Goal: Information Seeking & Learning: Understand process/instructions

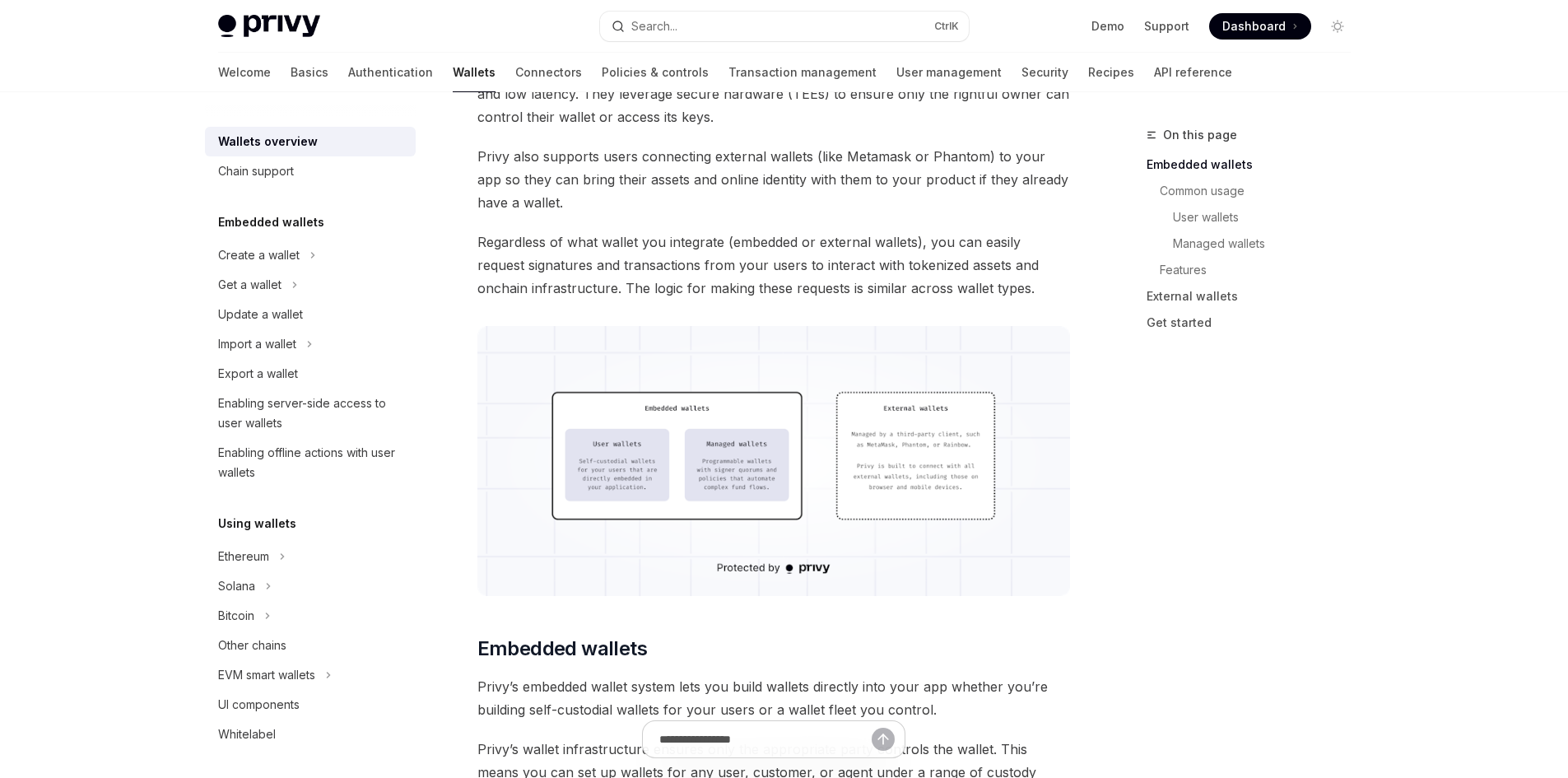
scroll to position [329, 0]
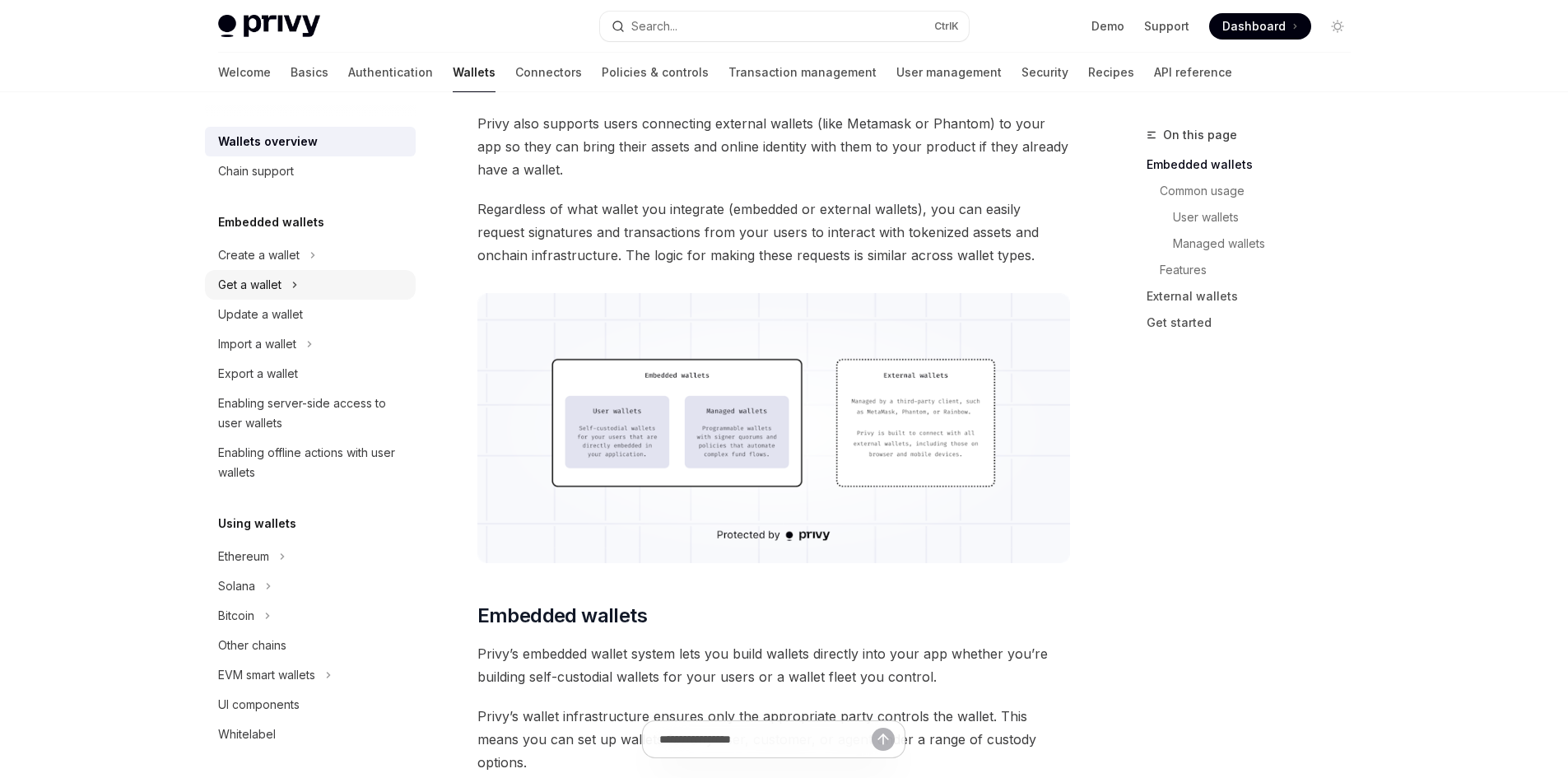
click at [285, 280] on button "Get a wallet" at bounding box center [310, 285] width 211 height 29
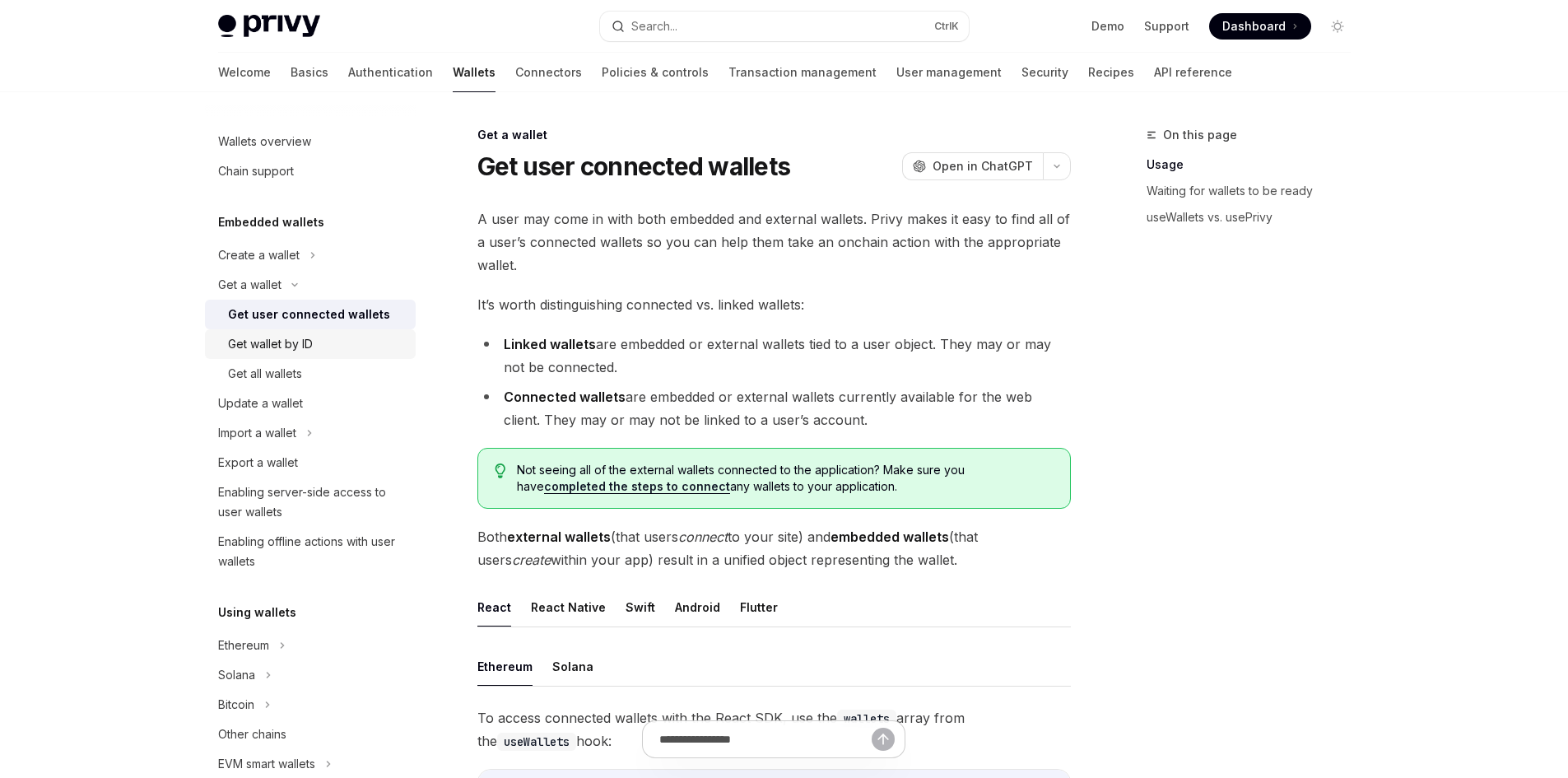
click at [330, 347] on div "Get wallet by ID" at bounding box center [317, 344] width 178 height 19
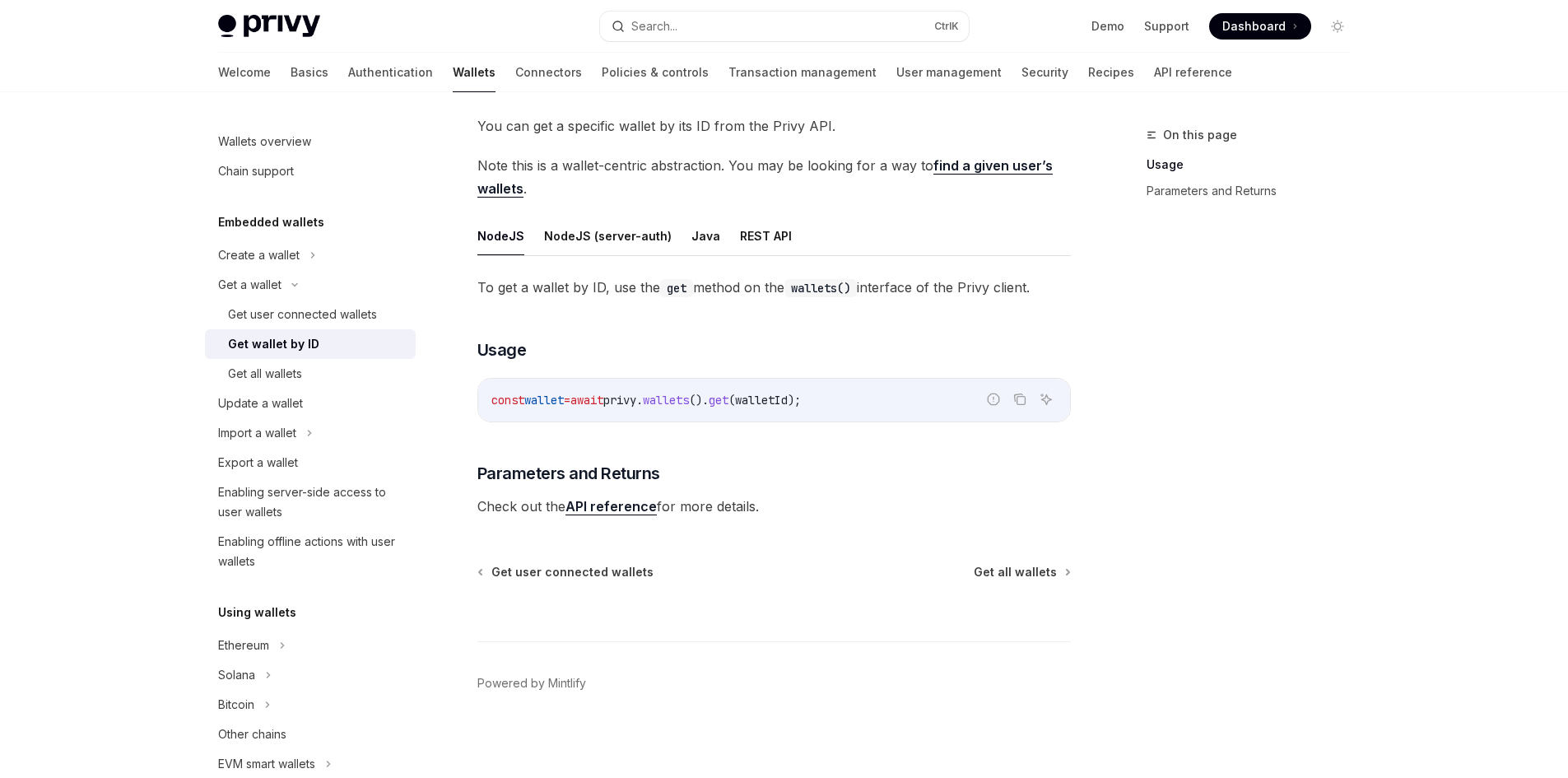
scroll to position [99, 0]
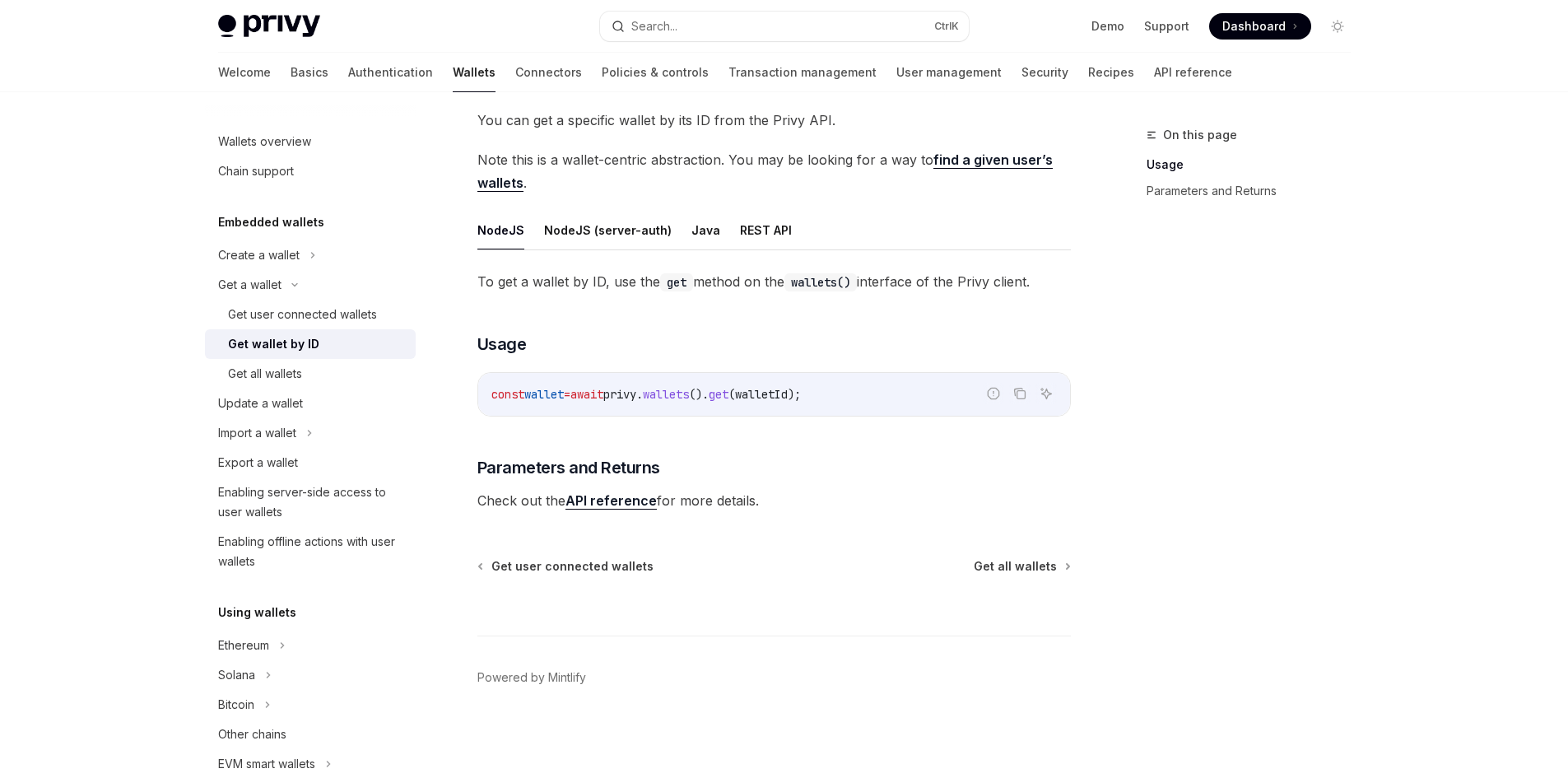
click at [708, 397] on span "()." at bounding box center [698, 394] width 19 height 15
click at [611, 497] on link "API reference" at bounding box center [611, 500] width 91 height 18
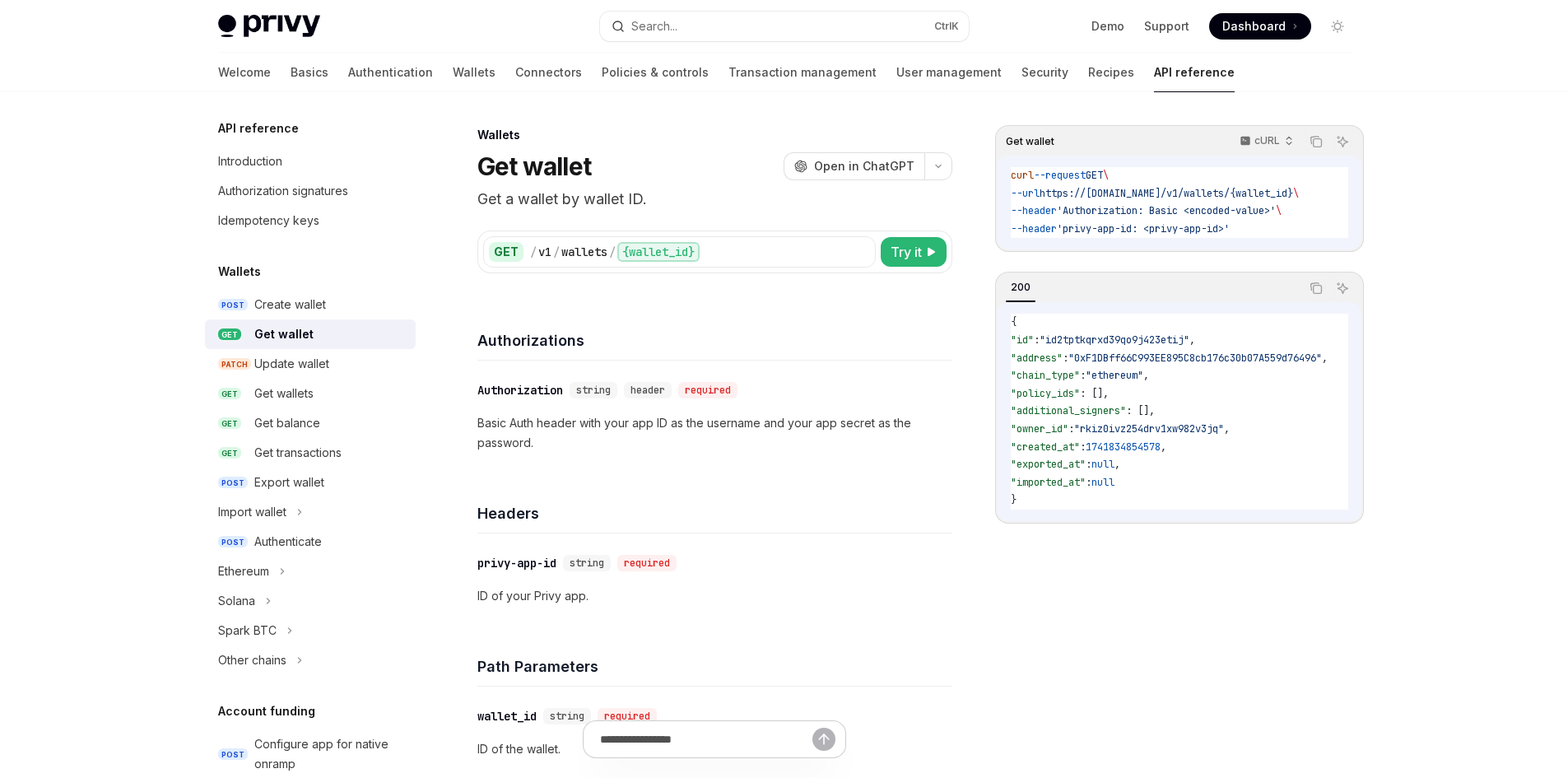
click at [1126, 435] on span ""rkiz0ivz254drv1xw982v3jq"" at bounding box center [1149, 429] width 150 height 13
click at [333, 453] on div "Get transactions" at bounding box center [298, 452] width 88 height 19
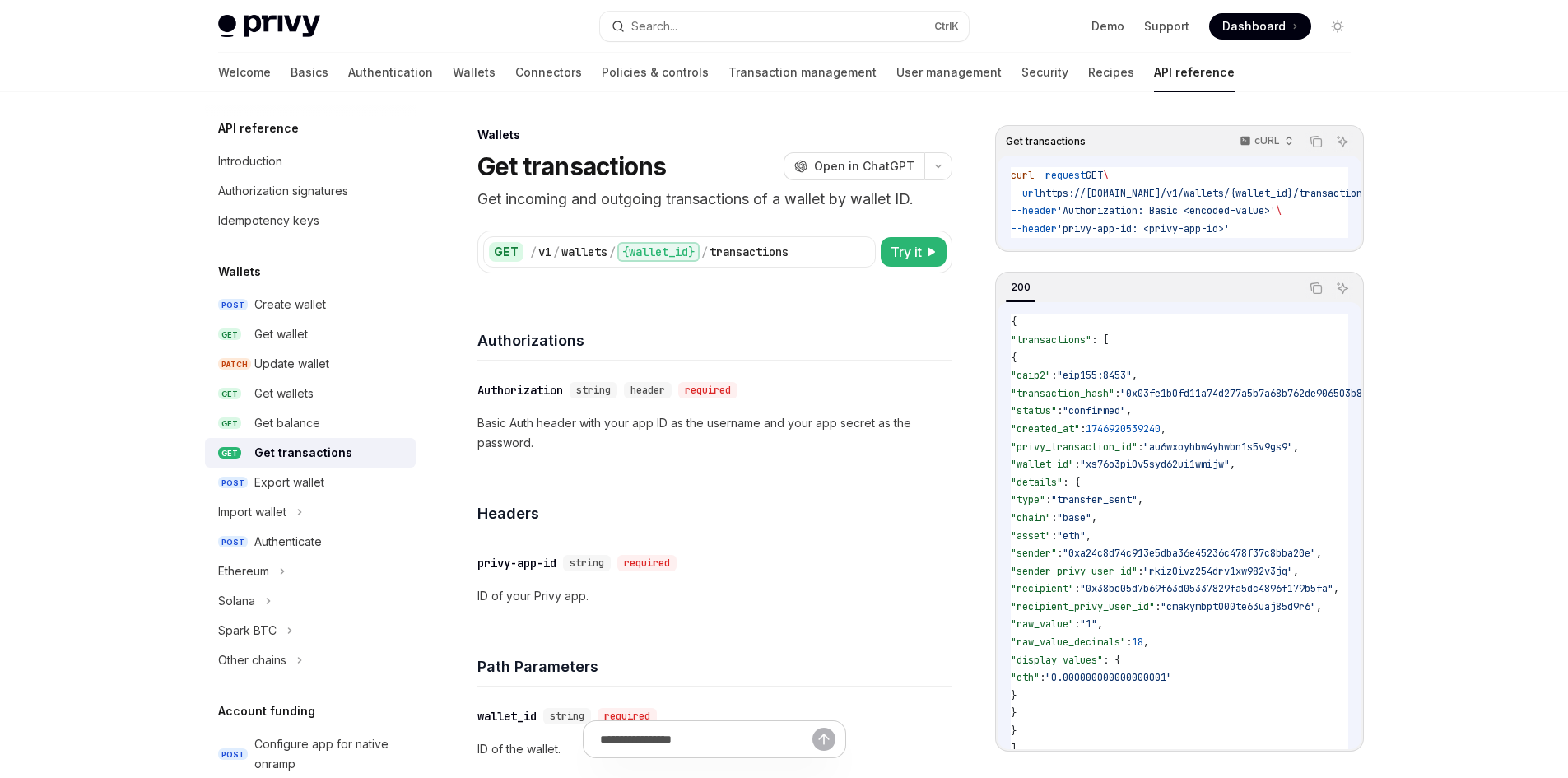
click at [1138, 453] on span ""privy_transaction_id"" at bounding box center [1074, 447] width 127 height 13
click at [239, 605] on div "Solana" at bounding box center [237, 600] width 37 height 19
click at [453, 83] on link "Wallets" at bounding box center [474, 72] width 43 height 40
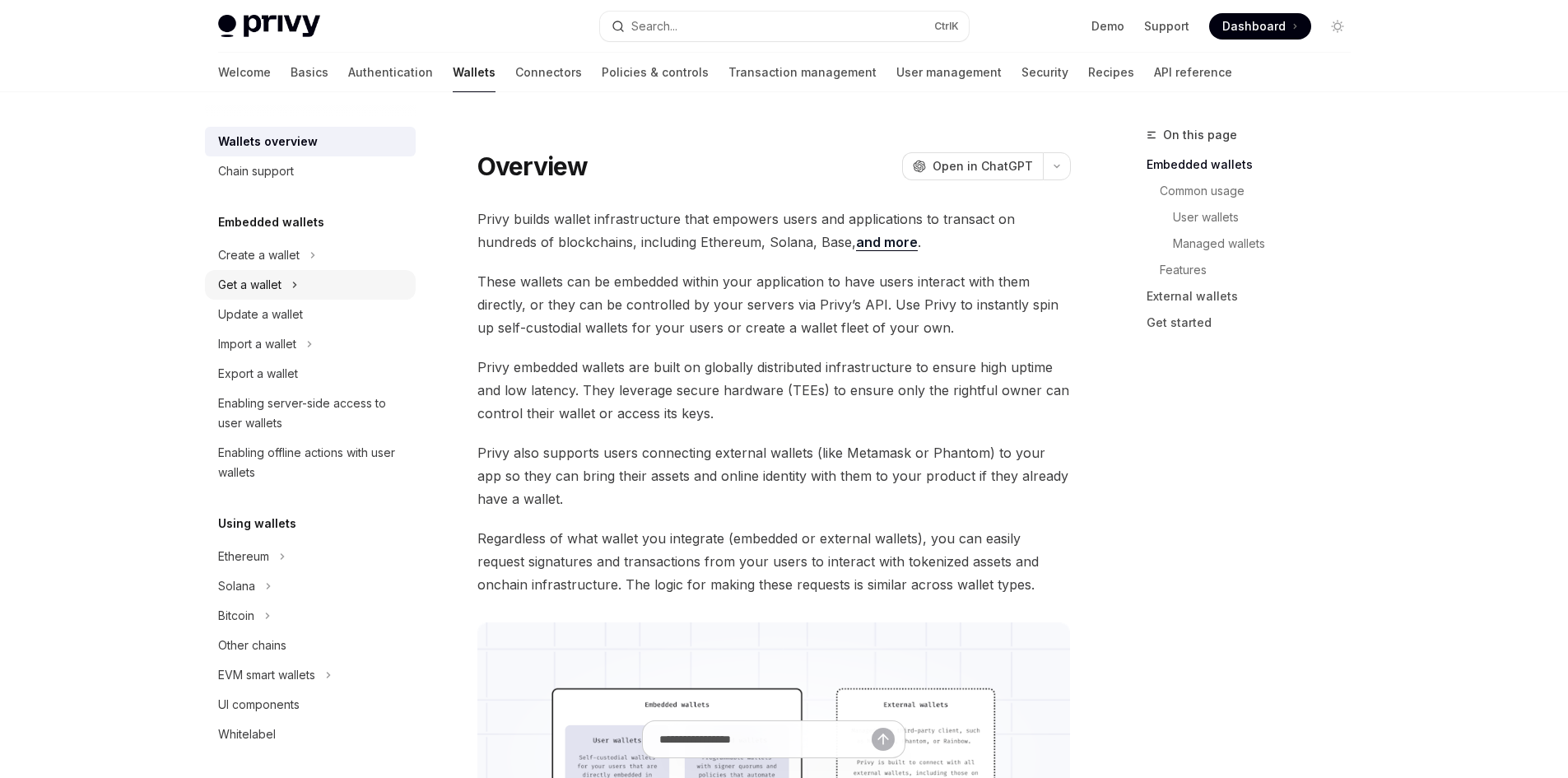
click at [258, 287] on div "Get a wallet" at bounding box center [249, 284] width 63 height 19
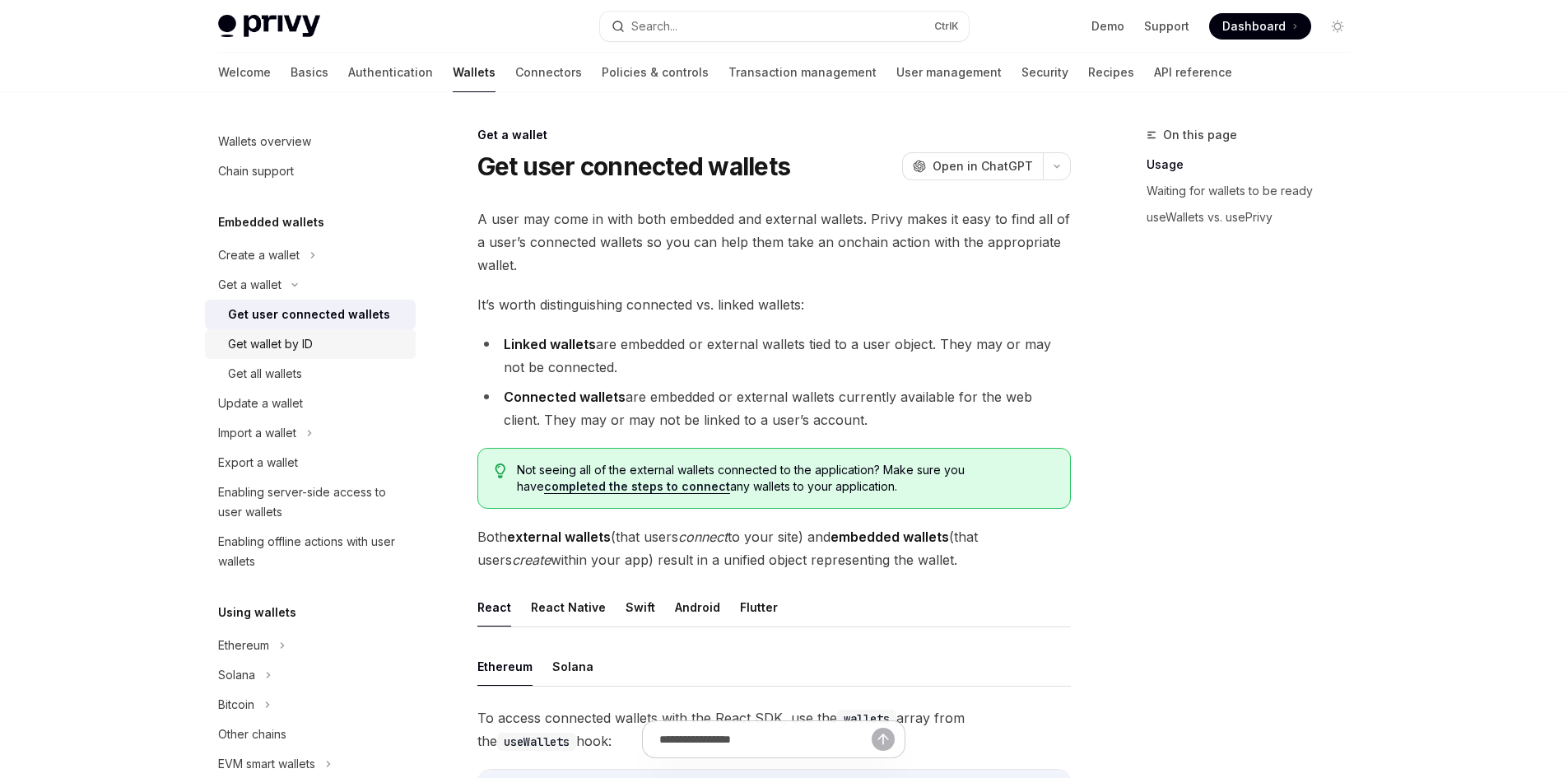
click at [285, 344] on div "Get wallet by ID" at bounding box center [270, 344] width 85 height 19
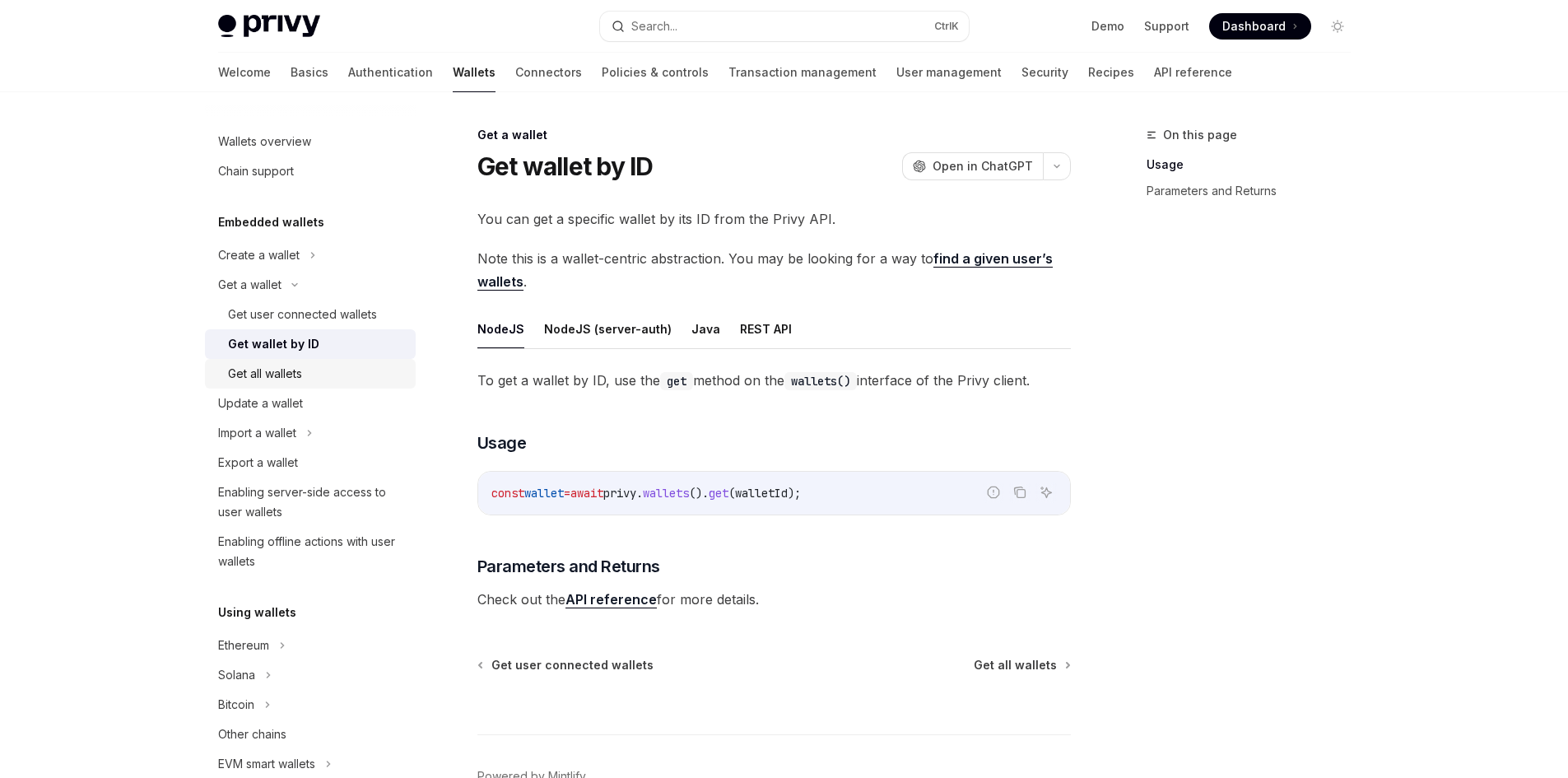
click at [295, 366] on div "Get all wallets" at bounding box center [265, 373] width 74 height 19
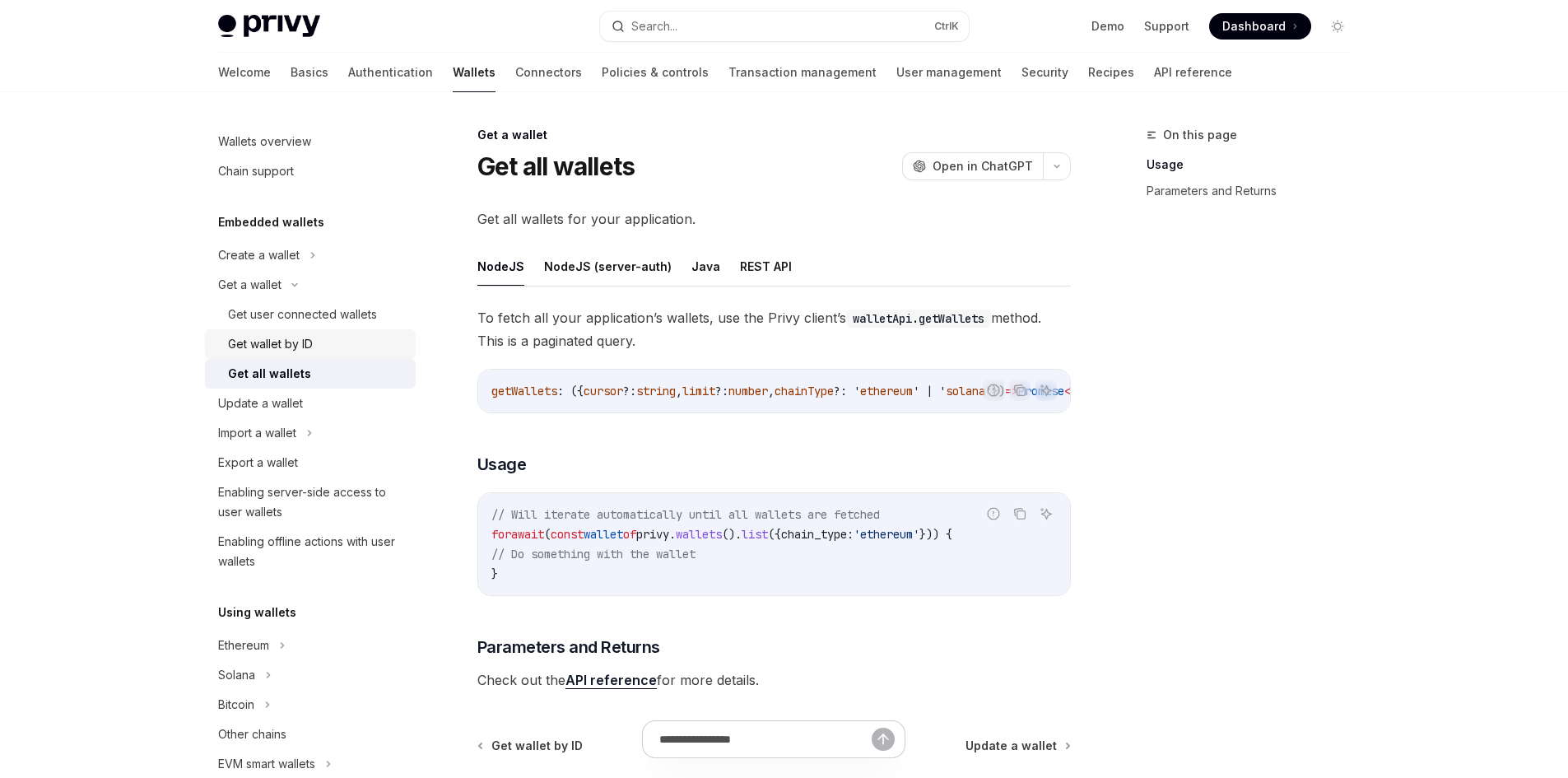
click at [291, 354] on link "Get wallet by ID" at bounding box center [310, 344] width 211 height 29
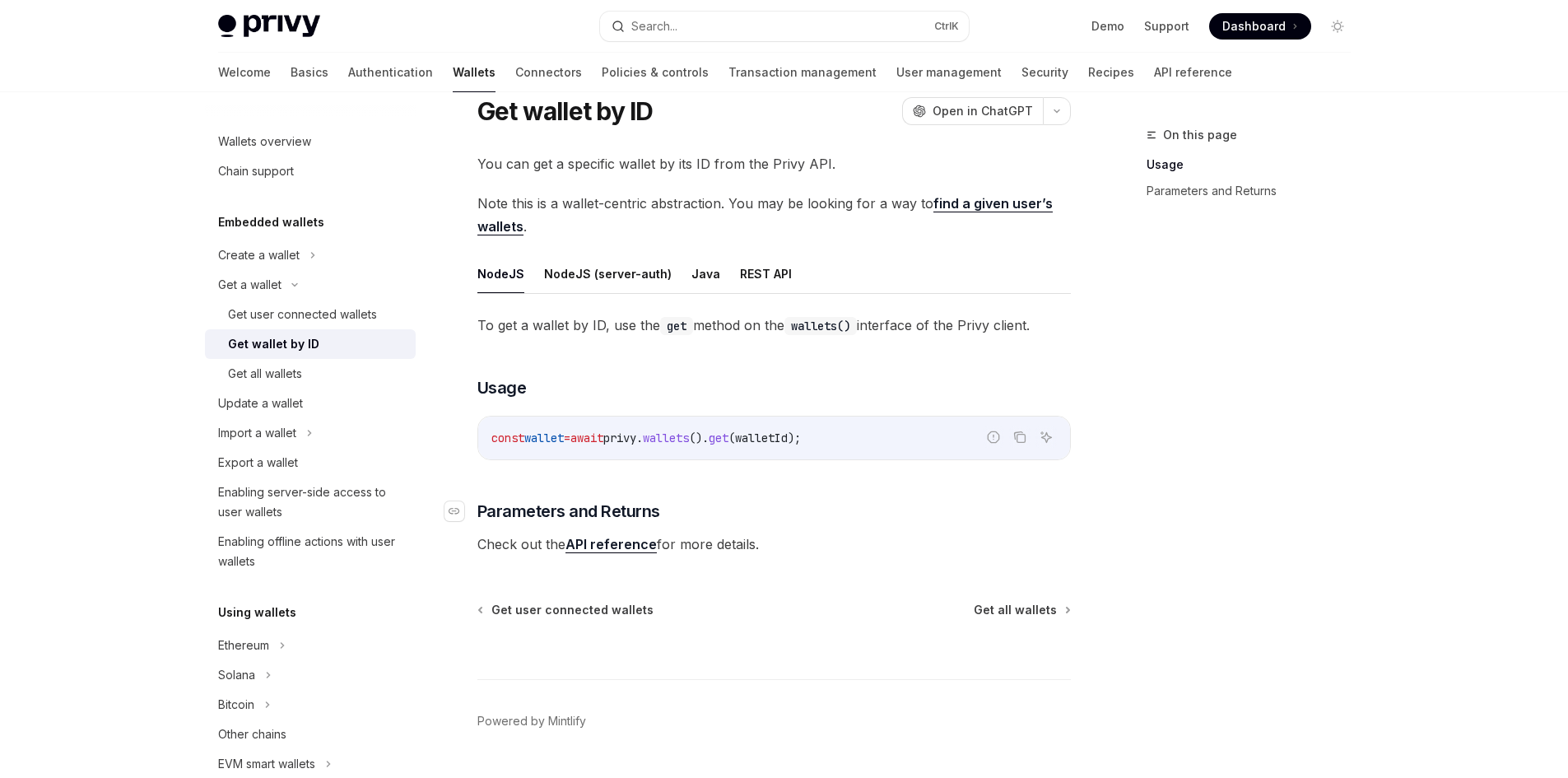
scroll to position [83, 0]
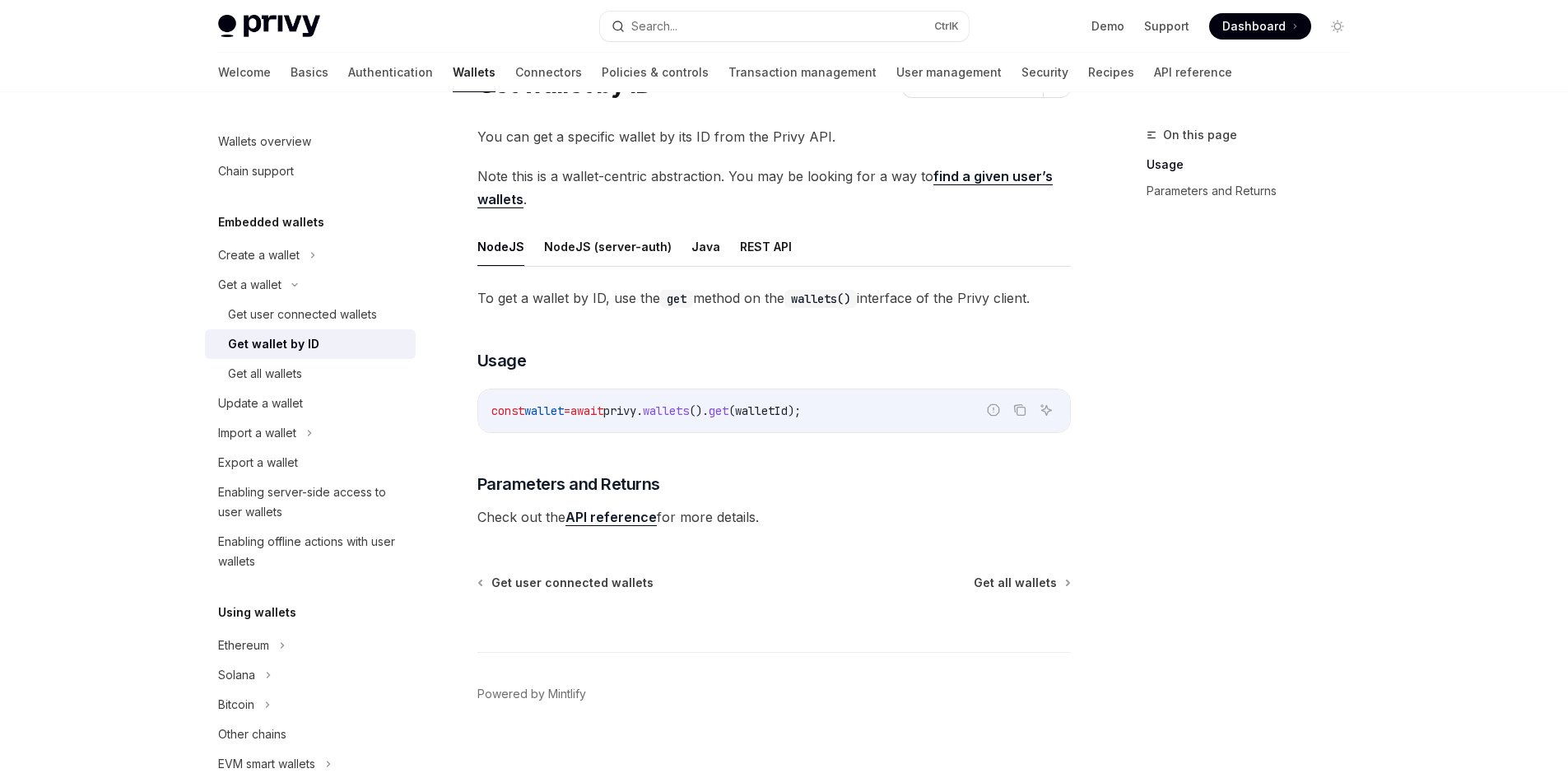
click at [787, 415] on span "walletId" at bounding box center [761, 411] width 53 height 15
click at [787, 414] on span "walletId" at bounding box center [761, 411] width 53 height 15
copy code "const wallet = await privy . wallets (). get ( walletId );"
click at [595, 435] on div "To get a wallet by ID, use the get method on the wallets() interface of the Pri…" at bounding box center [774, 407] width 594 height 242
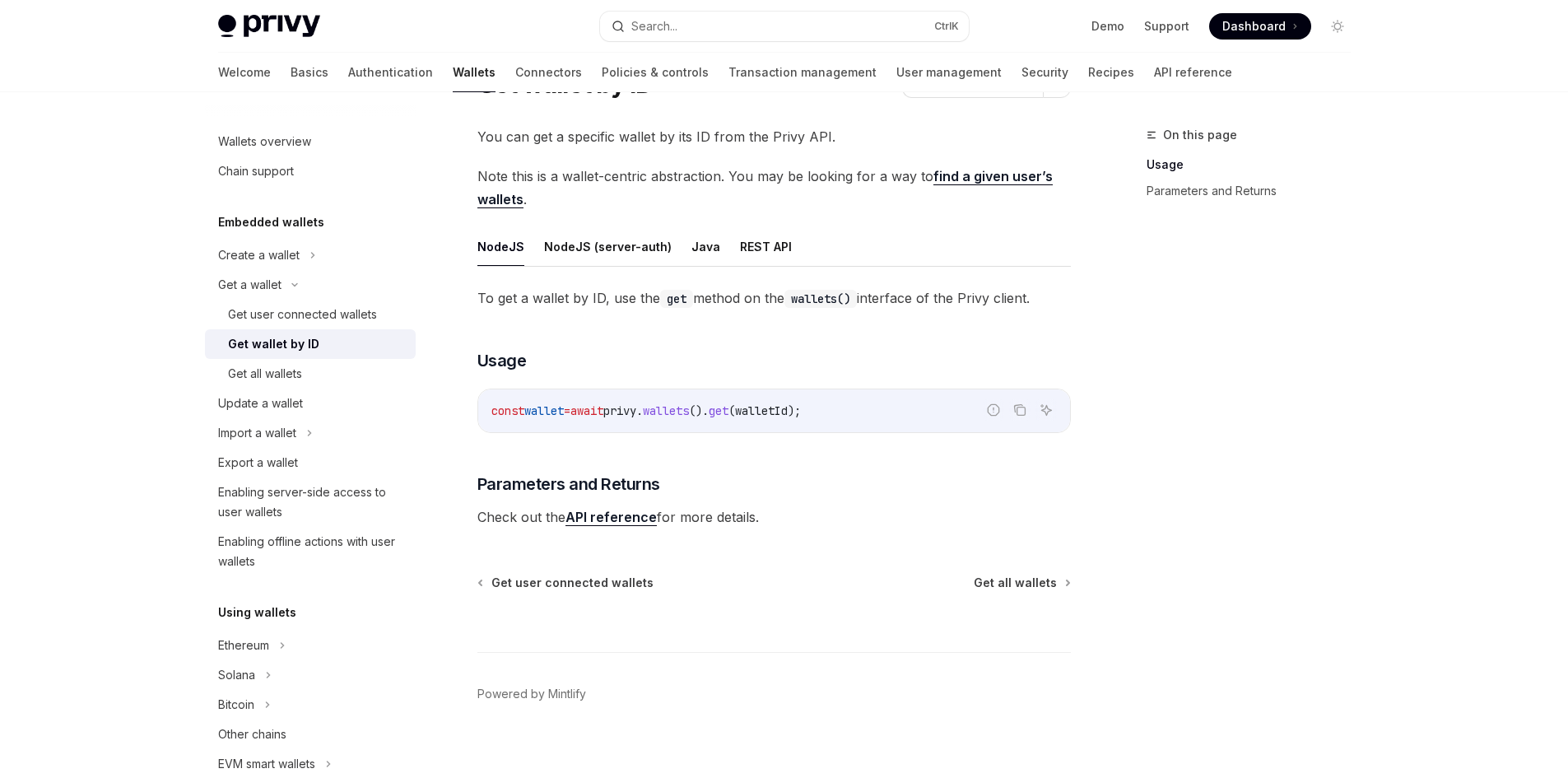
click at [643, 413] on span "." at bounding box center [639, 411] width 7 height 15
click at [853, 413] on code "const wallet = await privy . wallets (). get ( walletId );" at bounding box center [773, 410] width 565 height 19
click at [276, 371] on div "Get all wallets" at bounding box center [265, 373] width 74 height 19
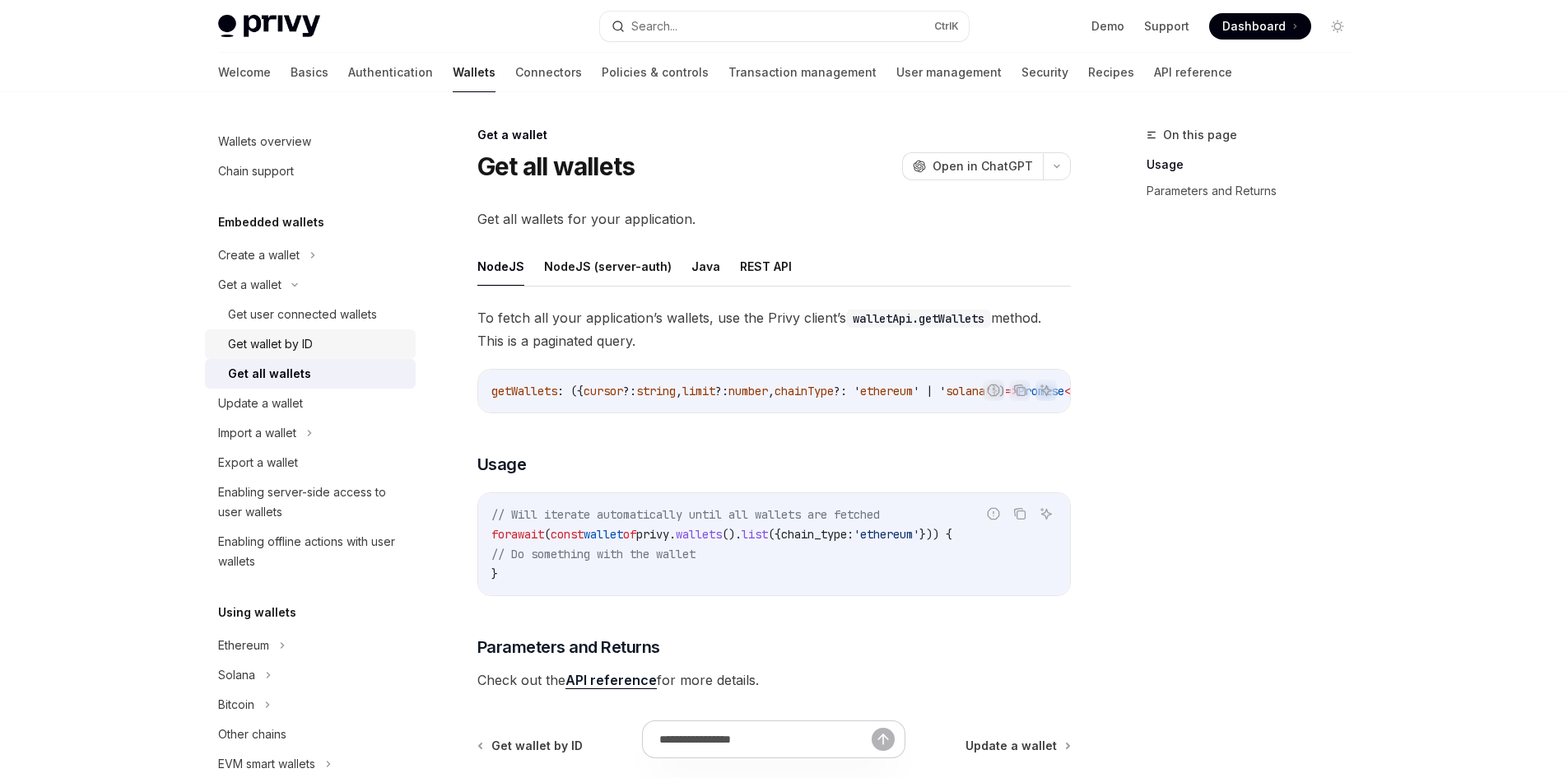
click at [293, 344] on div "Get wallet by ID" at bounding box center [270, 344] width 85 height 19
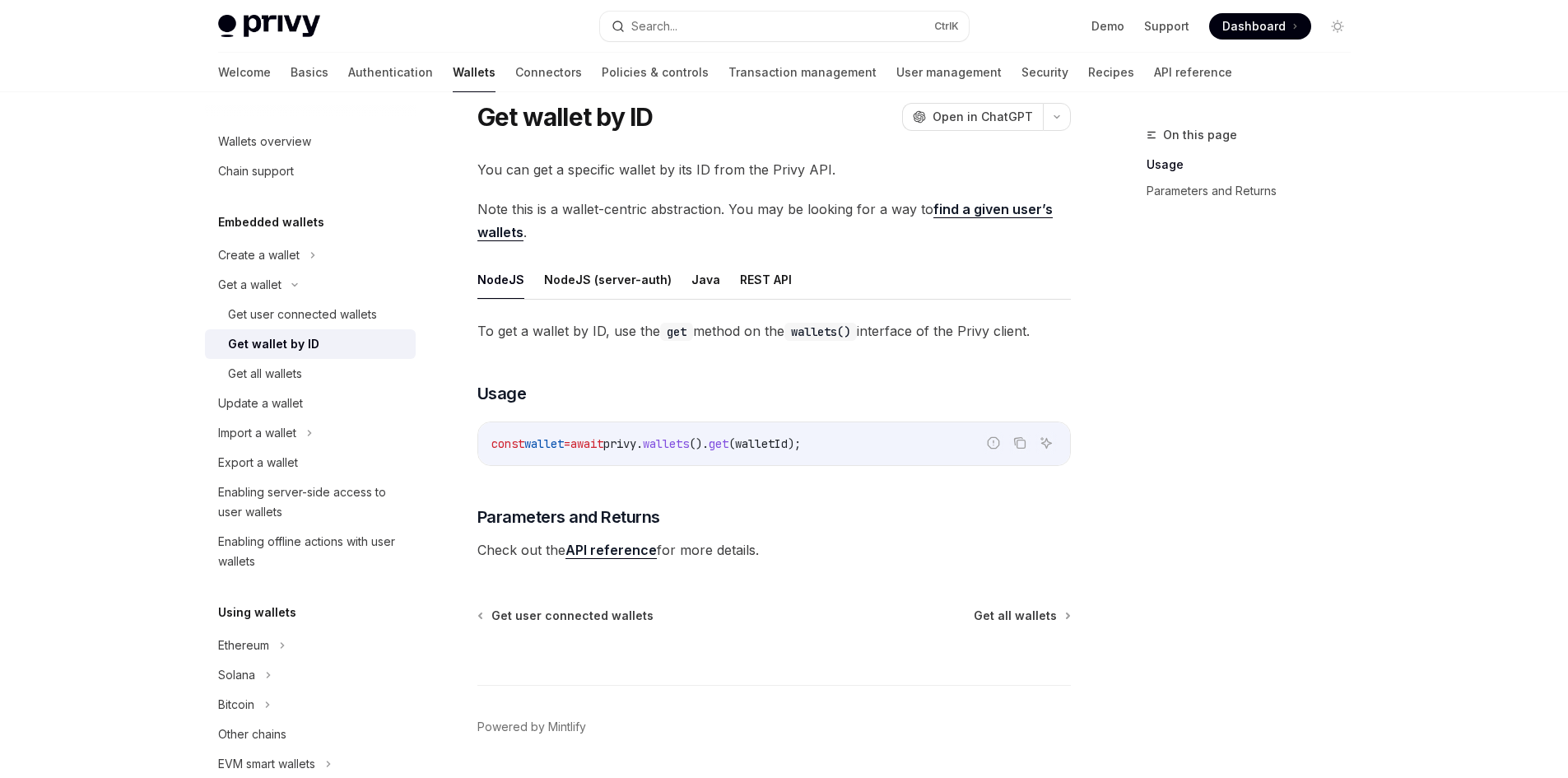
scroll to position [99, 0]
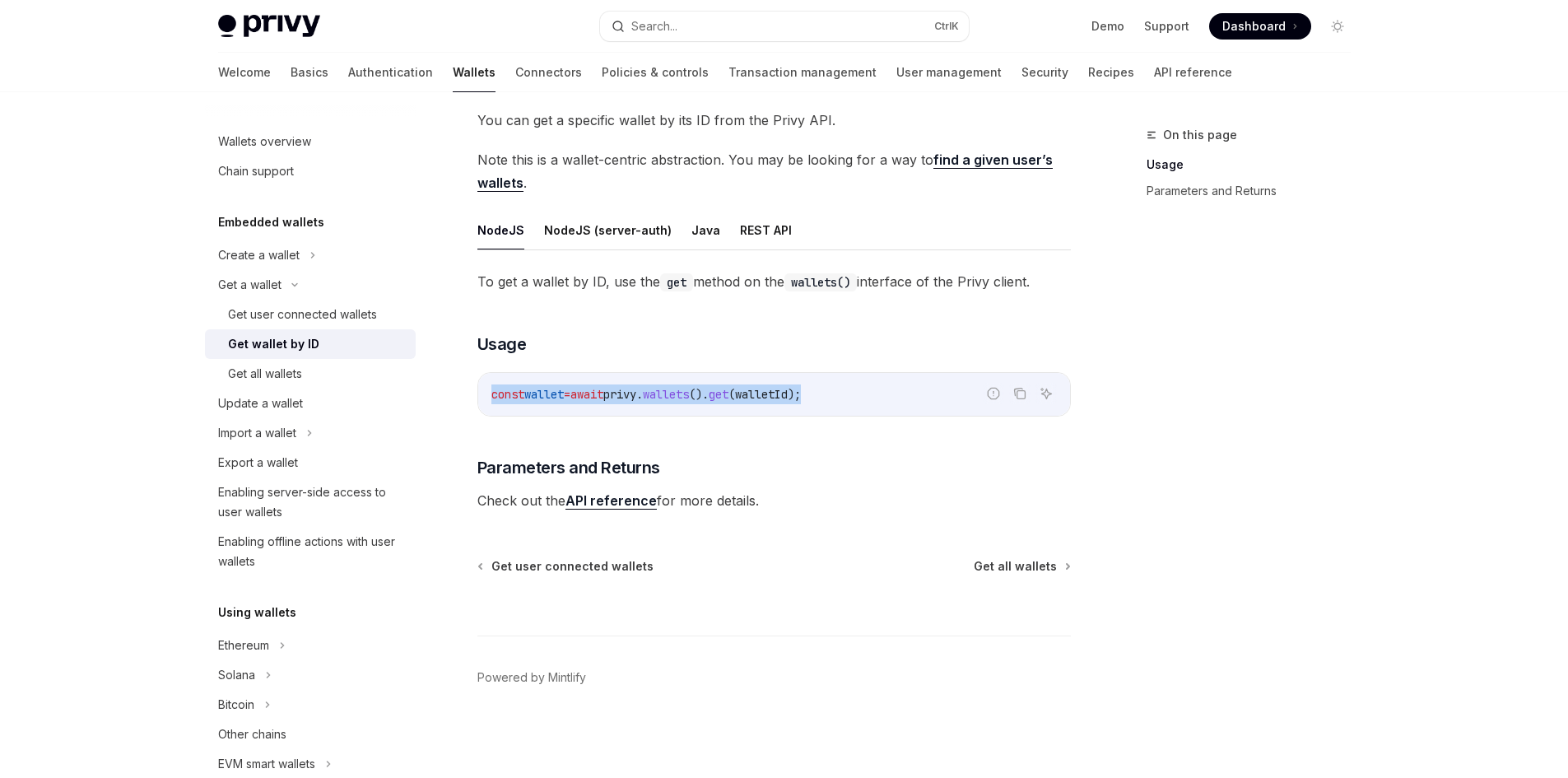
drag, startPoint x: 482, startPoint y: 391, endPoint x: 855, endPoint y: 400, distance: 373.1
click at [855, 400] on div "const wallet = await privy . wallets (). get ( walletId );" at bounding box center [774, 394] width 592 height 43
click at [691, 375] on div "const wallet = await privy . wallets (). get ( walletId );" at bounding box center [774, 394] width 592 height 43
click at [588, 406] on div "const wallet = await privy . wallets (). get ( walletId );" at bounding box center [774, 394] width 592 height 43
click at [557, 391] on span "wallet" at bounding box center [544, 394] width 40 height 15
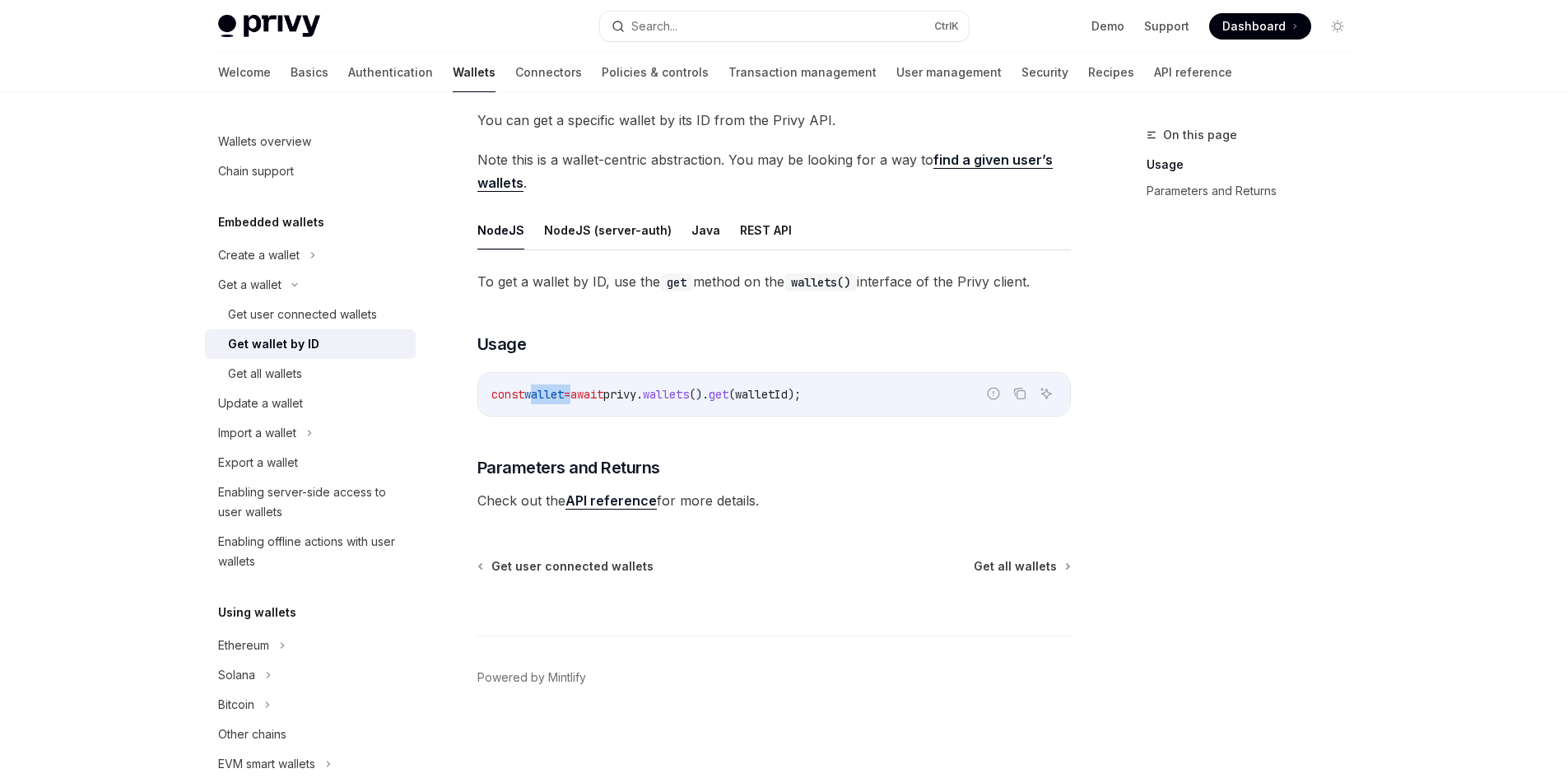
click at [557, 391] on span "wallet" at bounding box center [544, 394] width 40 height 15
click at [680, 400] on span "wallets" at bounding box center [665, 394] width 46 height 15
click at [636, 392] on span "privy" at bounding box center [619, 394] width 33 height 15
drag, startPoint x: 678, startPoint y: 396, endPoint x: 858, endPoint y: 398, distance: 180.0
click at [858, 398] on code "const wallet = await privy . wallets (). get ( walletId );" at bounding box center [773, 393] width 565 height 19
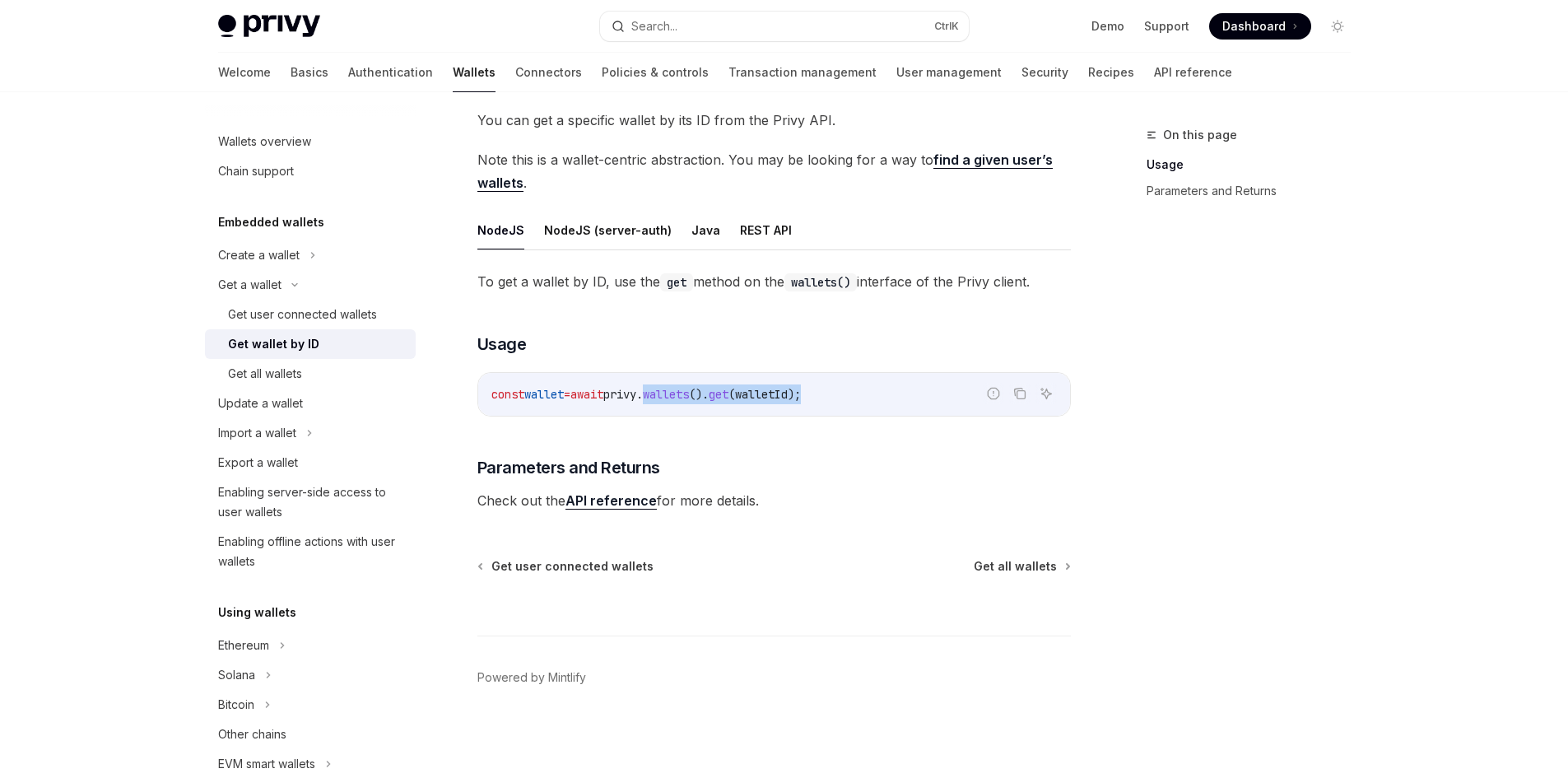
copy span "wallets (). get ( walletId );"
click at [775, 406] on div "const wallet = await privy . wallets (). get ( walletId );" at bounding box center [774, 394] width 592 height 43
drag, startPoint x: 744, startPoint y: 392, endPoint x: 831, endPoint y: 401, distance: 87.5
click at [801, 401] on span "const wallet = await privy . wallets (). get ( walletId );" at bounding box center [645, 394] width 309 height 15
copy span ". get ( walletId"
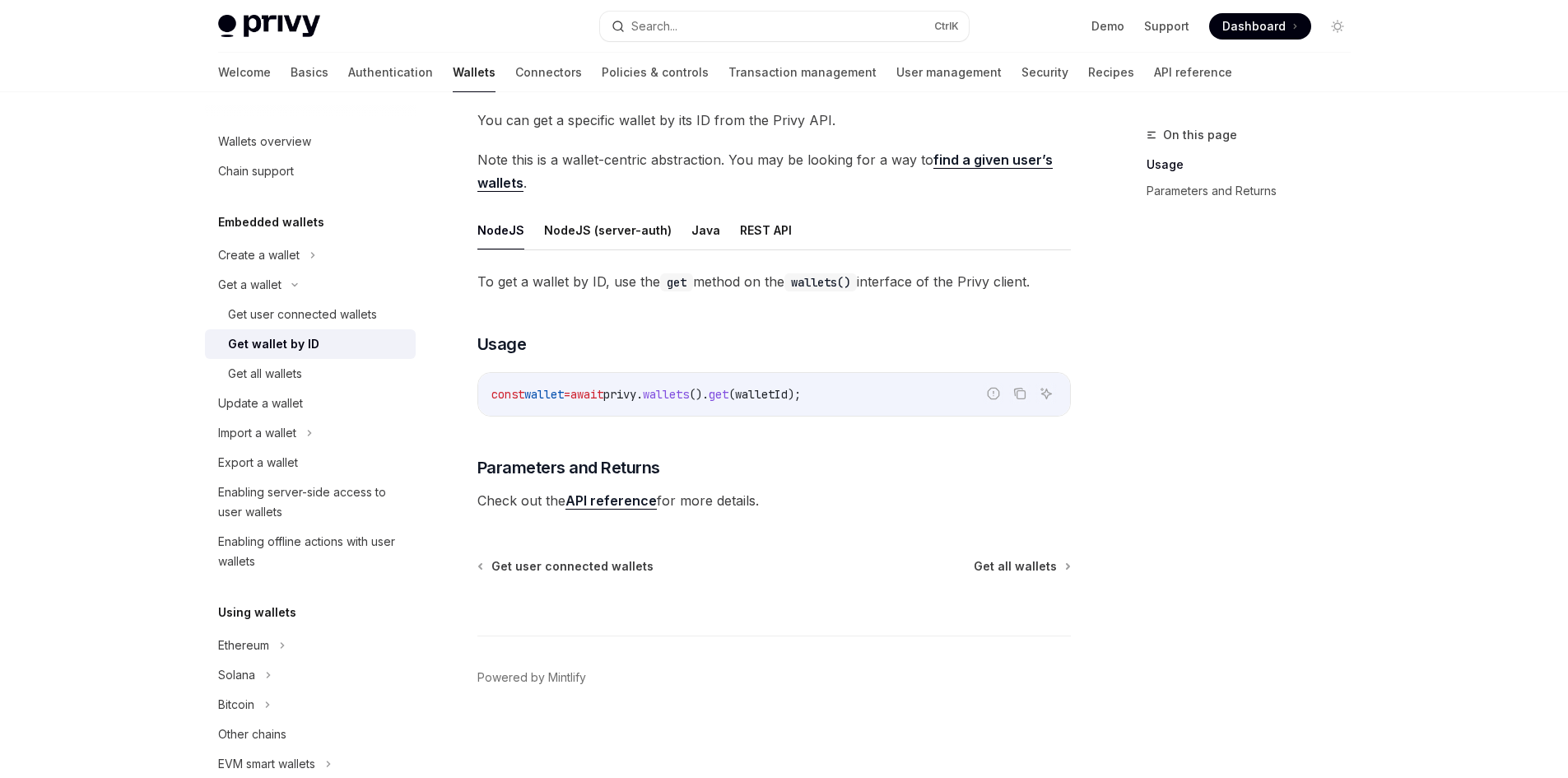
click at [694, 406] on div "const wallet = await privy . wallets (). get ( walletId );" at bounding box center [774, 394] width 592 height 43
click at [689, 396] on span "wallets" at bounding box center [665, 394] width 46 height 15
copy code "const wallet = await privy . wallets (). get ( walletId );"
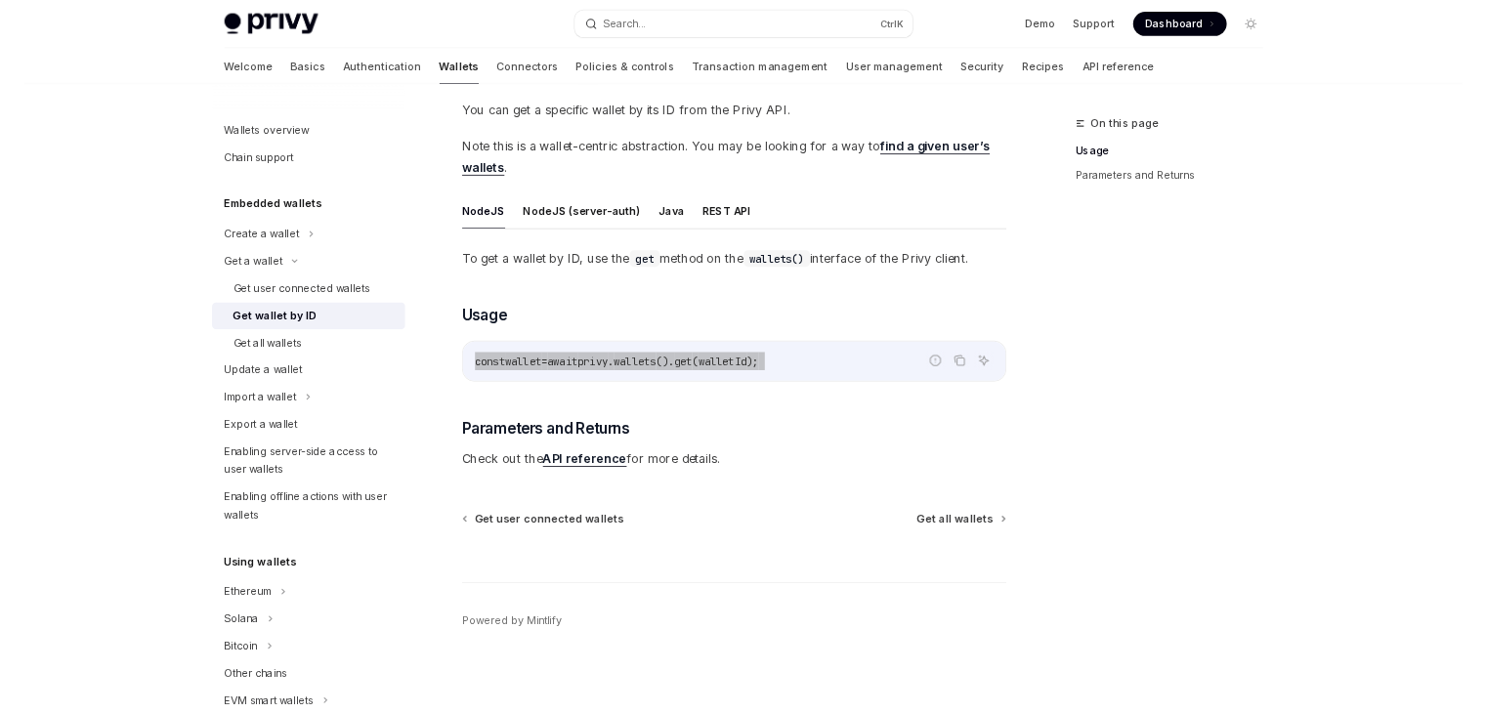
scroll to position [115, 0]
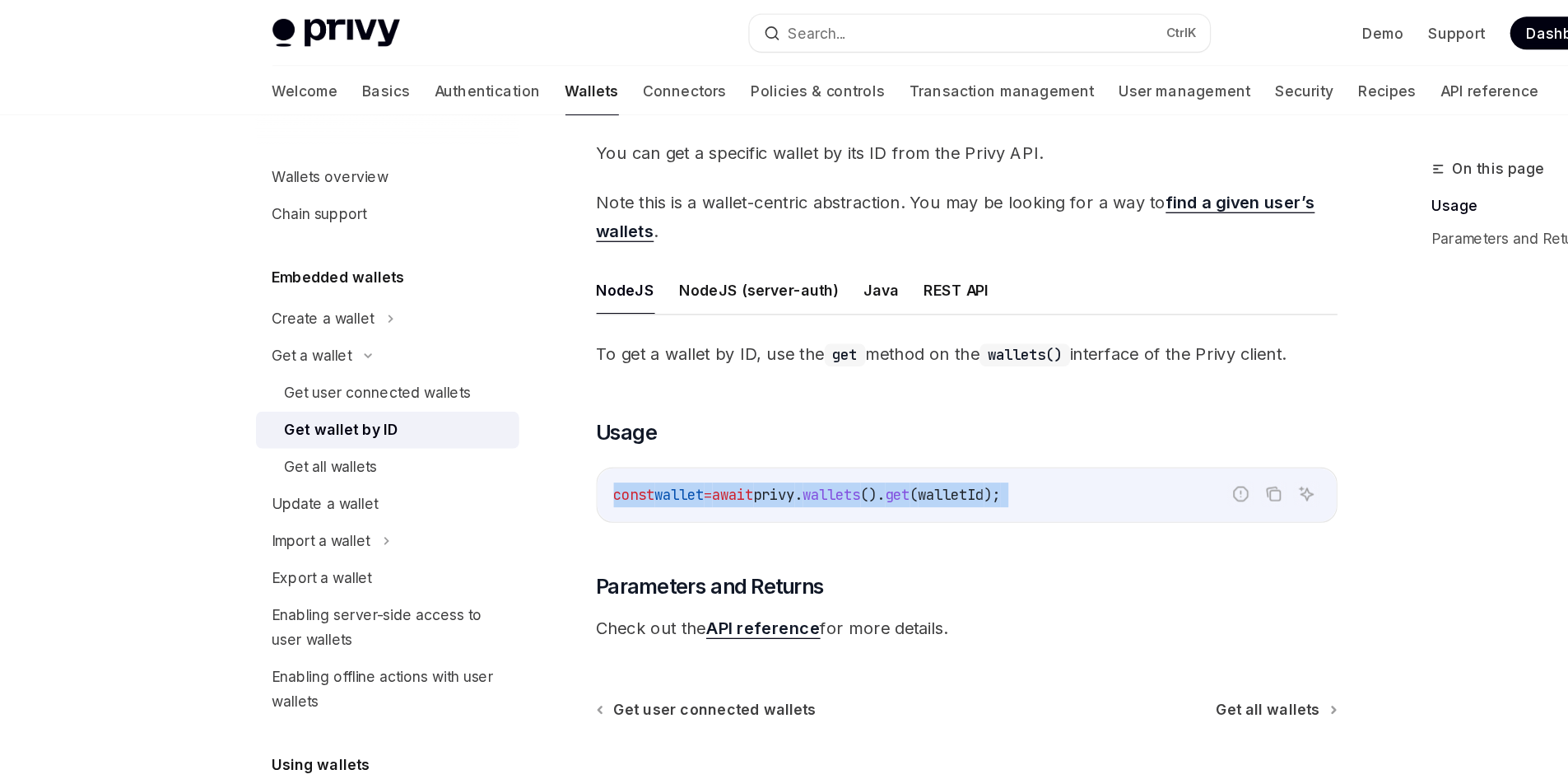
type textarea "*"
